Goal: Check status: Check status

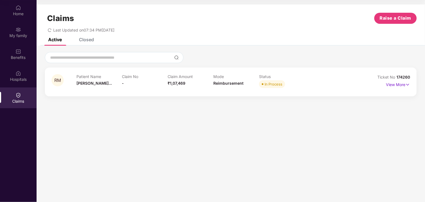
scroll to position [31, 0]
click at [406, 84] on img at bounding box center [407, 85] width 5 height 6
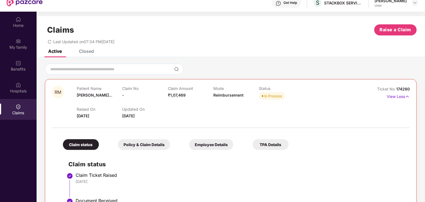
scroll to position [0, 0]
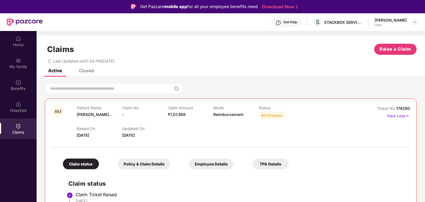
click at [419, 20] on header "Get Help S STACKBOX SERVICES PRIVATE LIMITED [PERSON_NAME] User" at bounding box center [212, 22] width 425 height 18
click at [415, 20] on img at bounding box center [415, 22] width 4 height 4
click at [289, 24] on div "Get Help" at bounding box center [290, 22] width 14 height 4
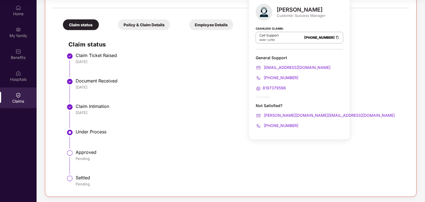
scroll to position [109, 0]
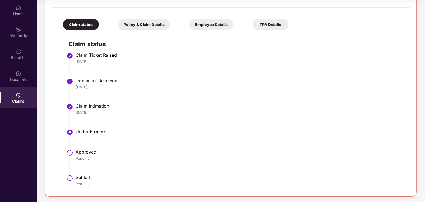
click at [151, 113] on div "[DATE]" at bounding box center [240, 112] width 329 height 5
click at [70, 157] on li "Approved Pending" at bounding box center [236, 163] width 336 height 25
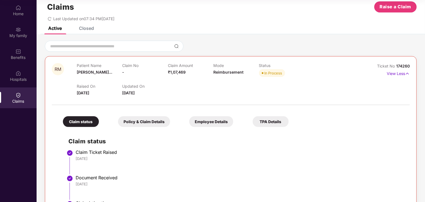
scroll to position [0, 0]
